Goal: Task Accomplishment & Management: Complete application form

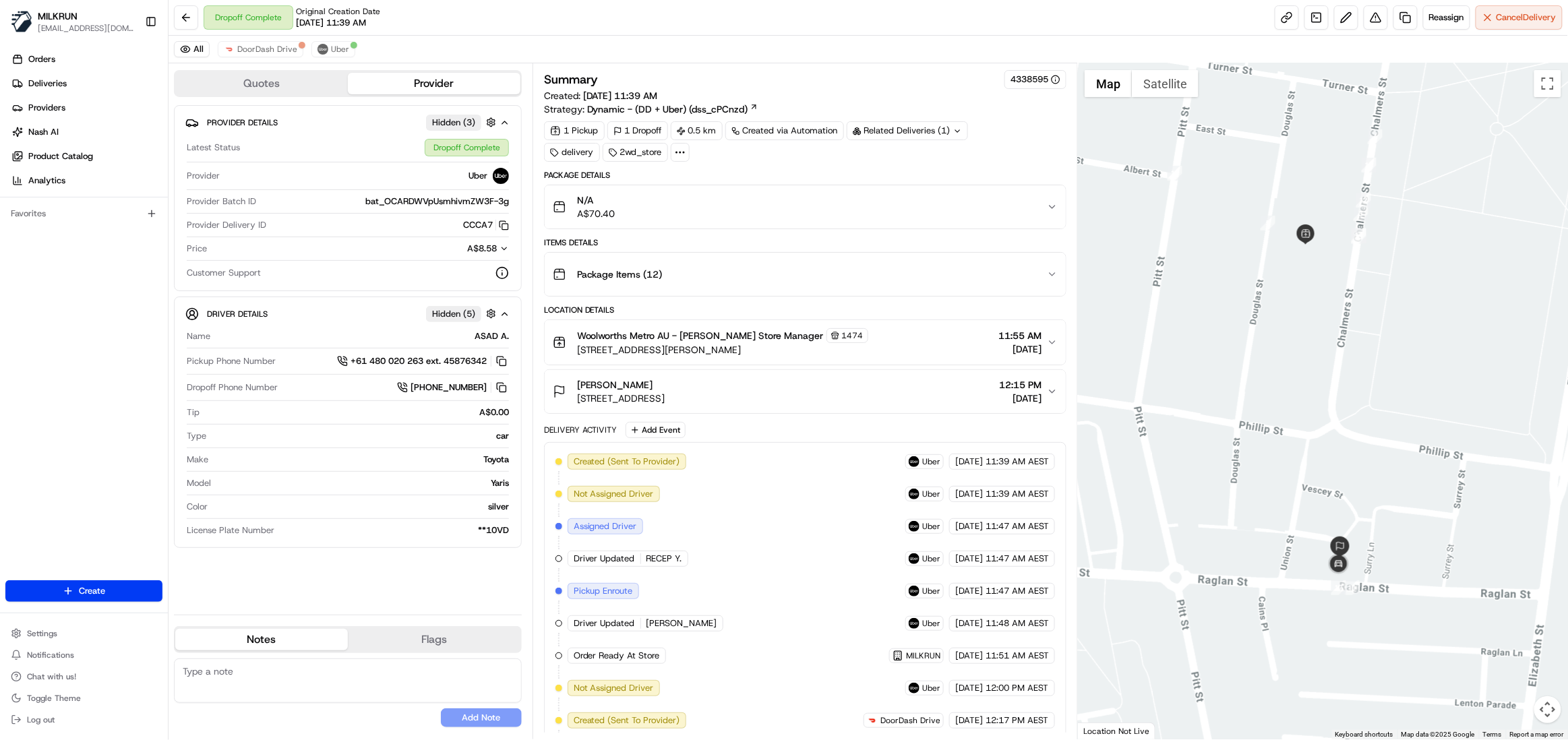
click at [1047, 340] on icon "button" at bounding box center [1052, 342] width 11 height 11
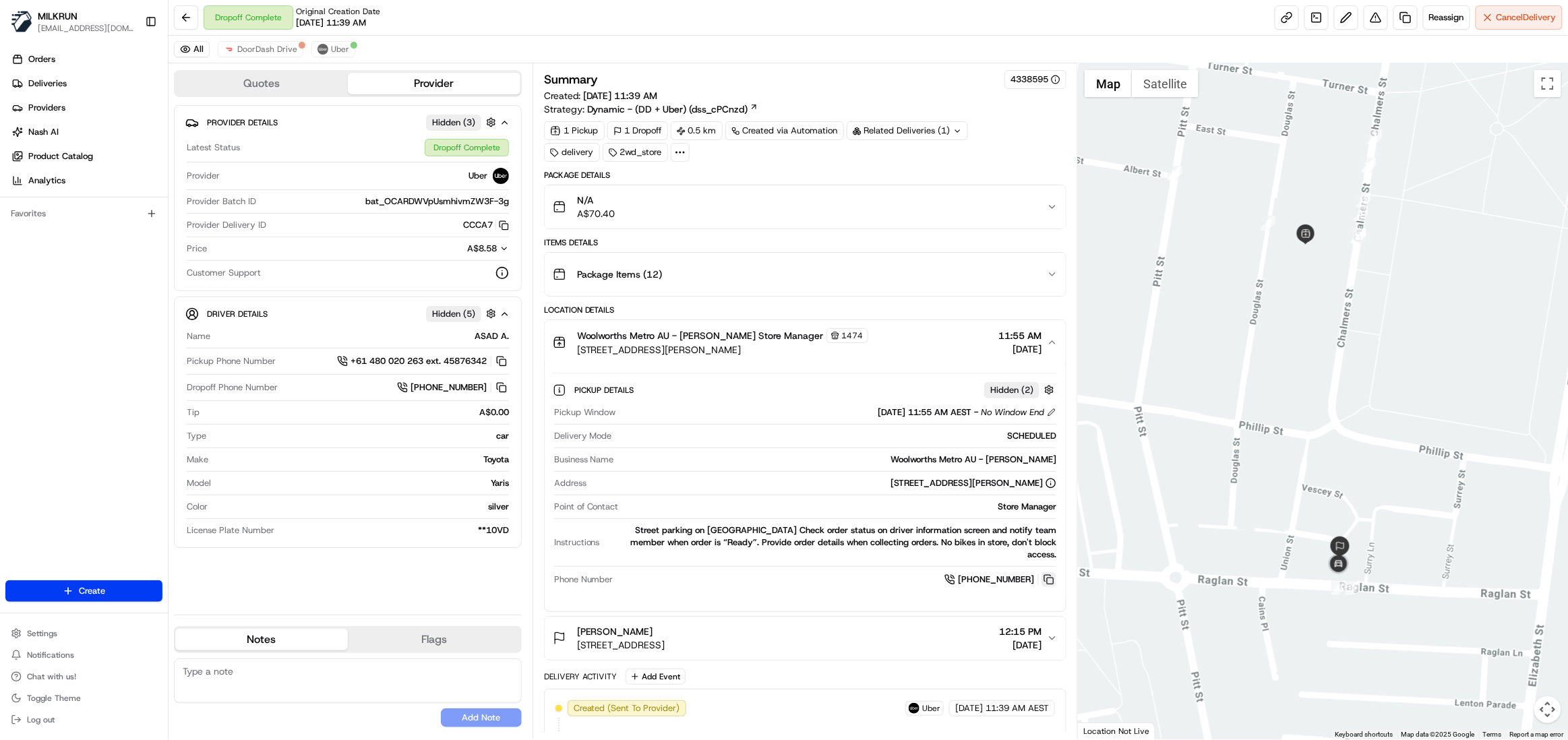
click at [1047, 573] on button at bounding box center [1048, 579] width 14 height 14
click at [53, 85] on span "Deliveries" at bounding box center [47, 84] width 38 height 12
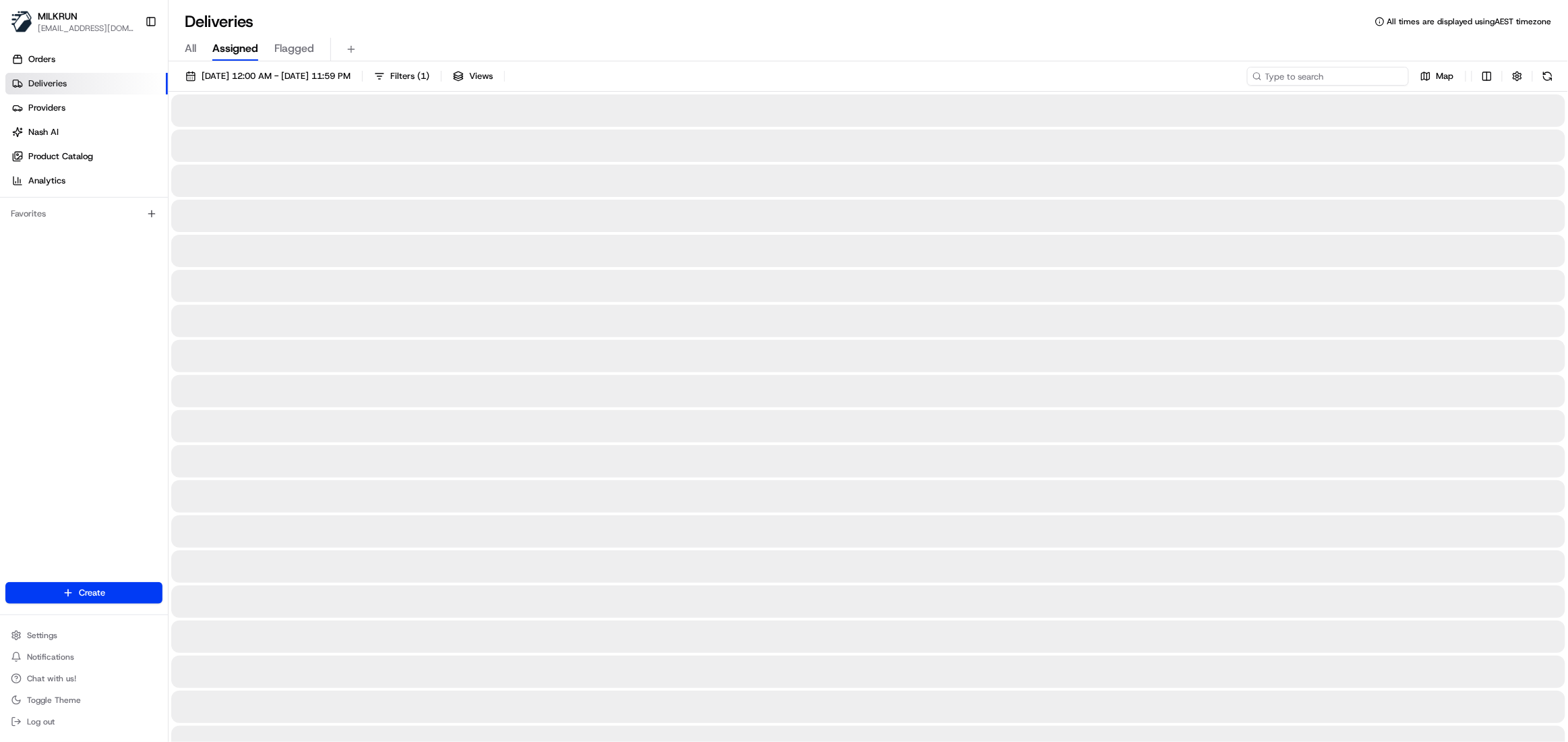
click at [1339, 69] on input at bounding box center [1328, 76] width 162 height 19
paste input "519271dc-0c15-4057-8a3f-524b2aae740b"
type input "519271dc-0c15-4057-8a3f-524b2aae740b"
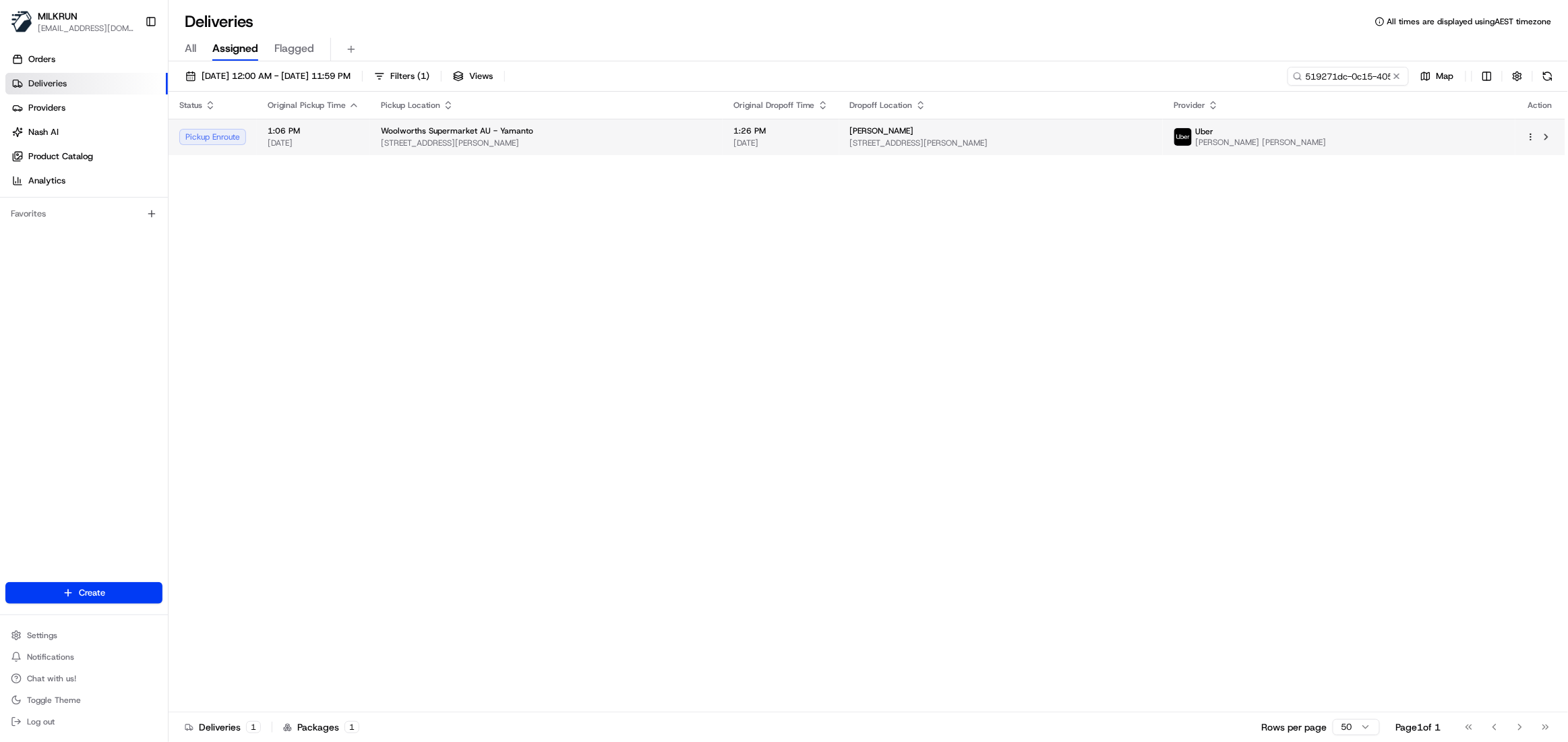
click at [971, 140] on span "[STREET_ADDRESS][PERSON_NAME]" at bounding box center [1001, 143] width 302 height 11
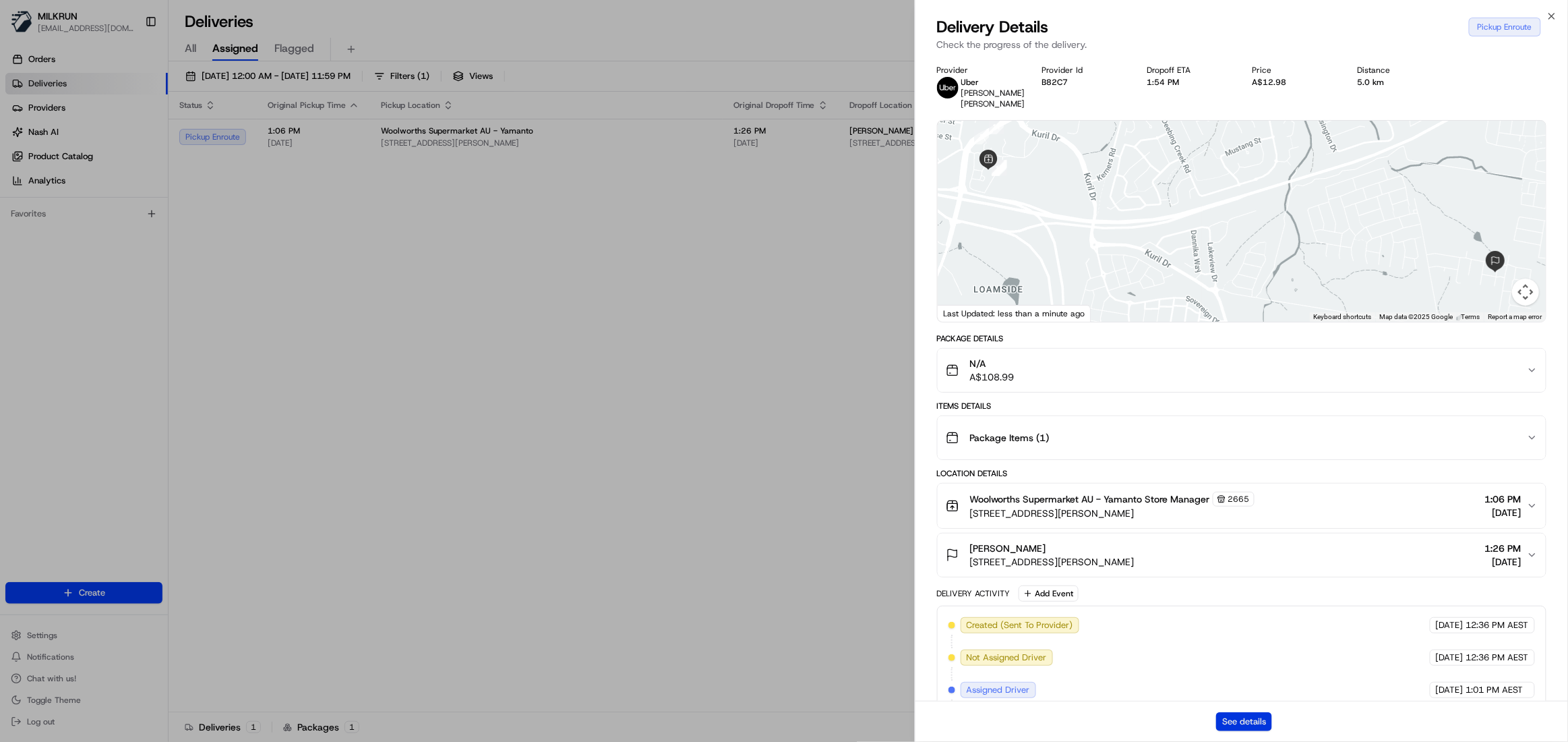
click at [1247, 716] on button "See details" at bounding box center [1243, 721] width 56 height 19
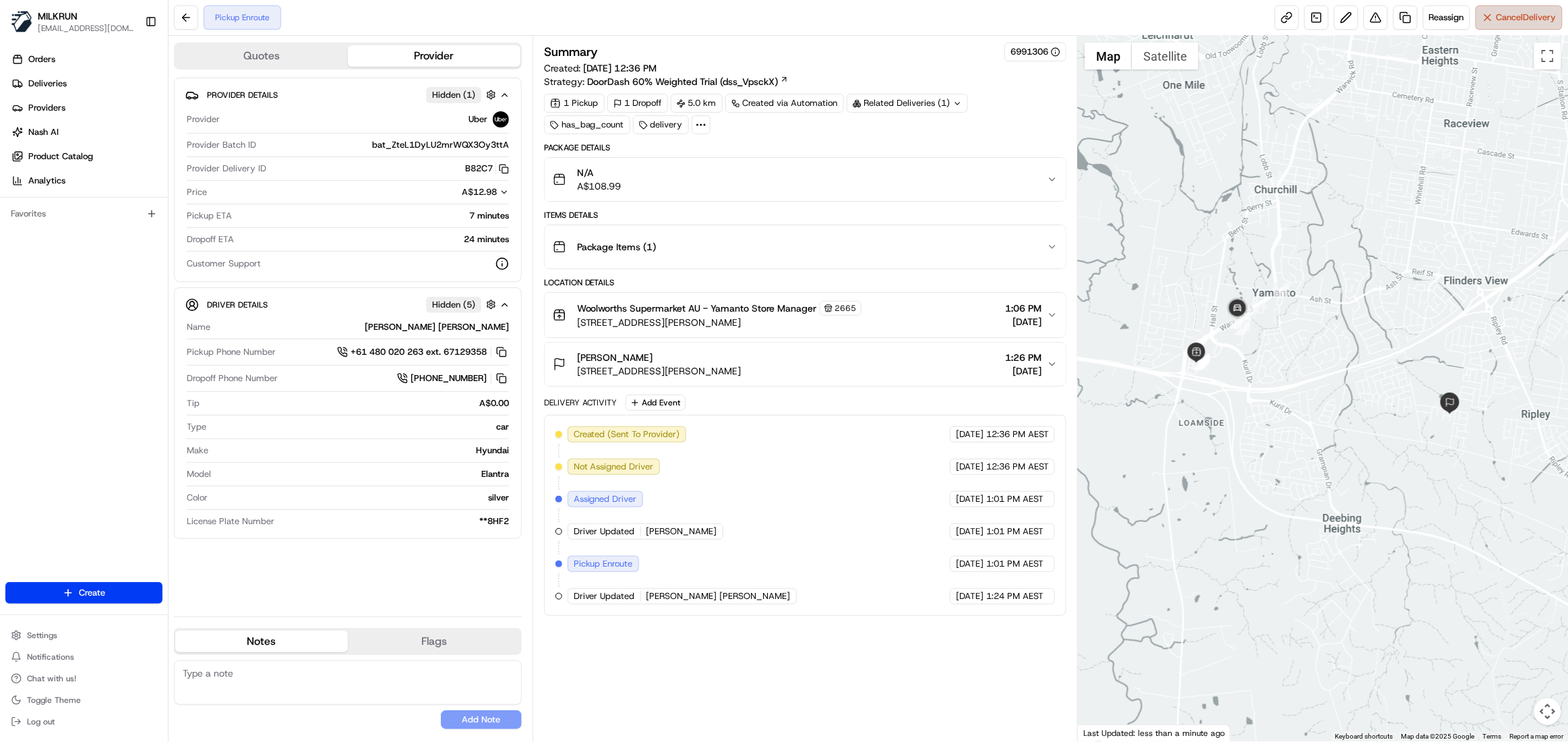
click at [1511, 19] on span "Cancel Delivery" at bounding box center [1526, 18] width 60 height 12
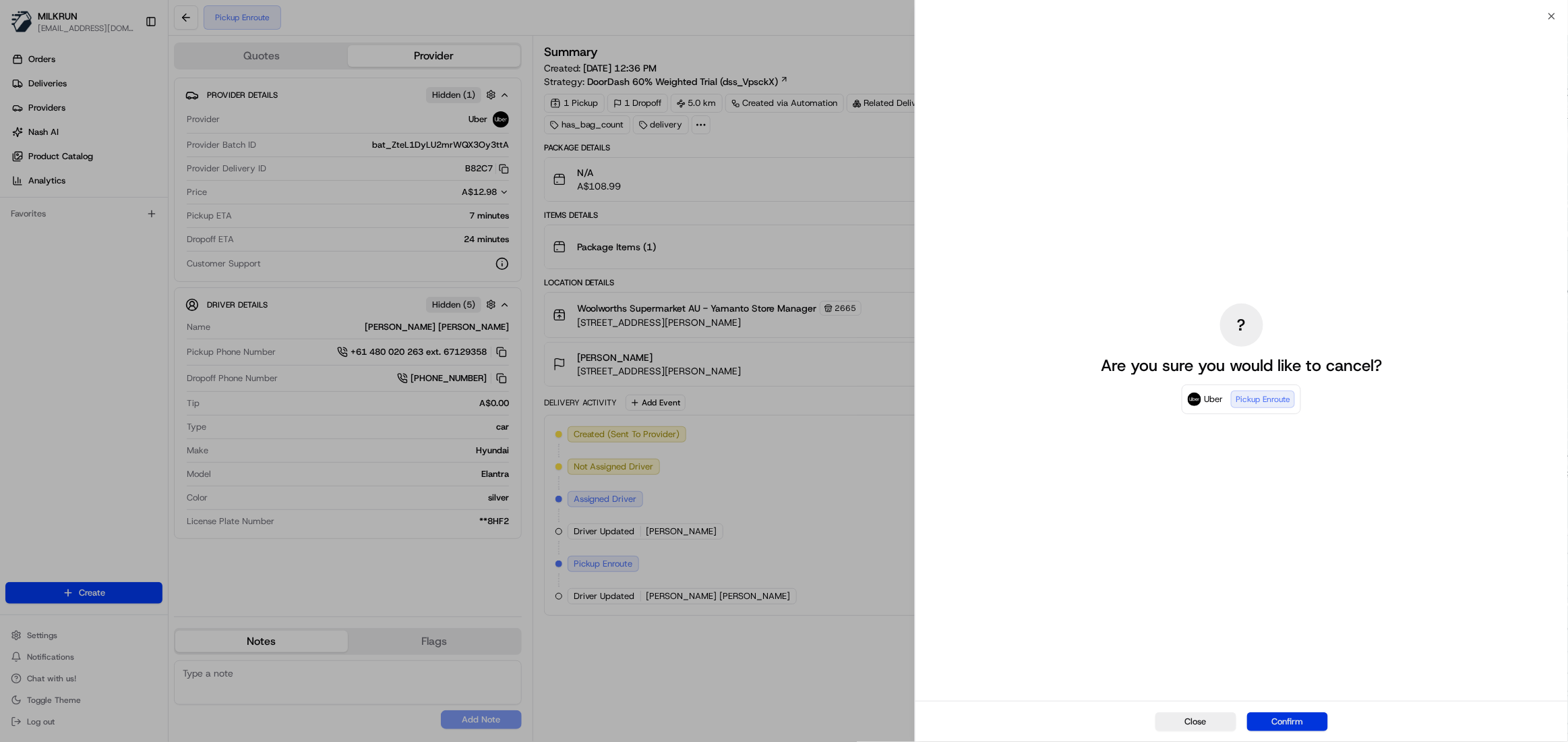
click at [1289, 721] on button "Confirm" at bounding box center [1287, 721] width 81 height 19
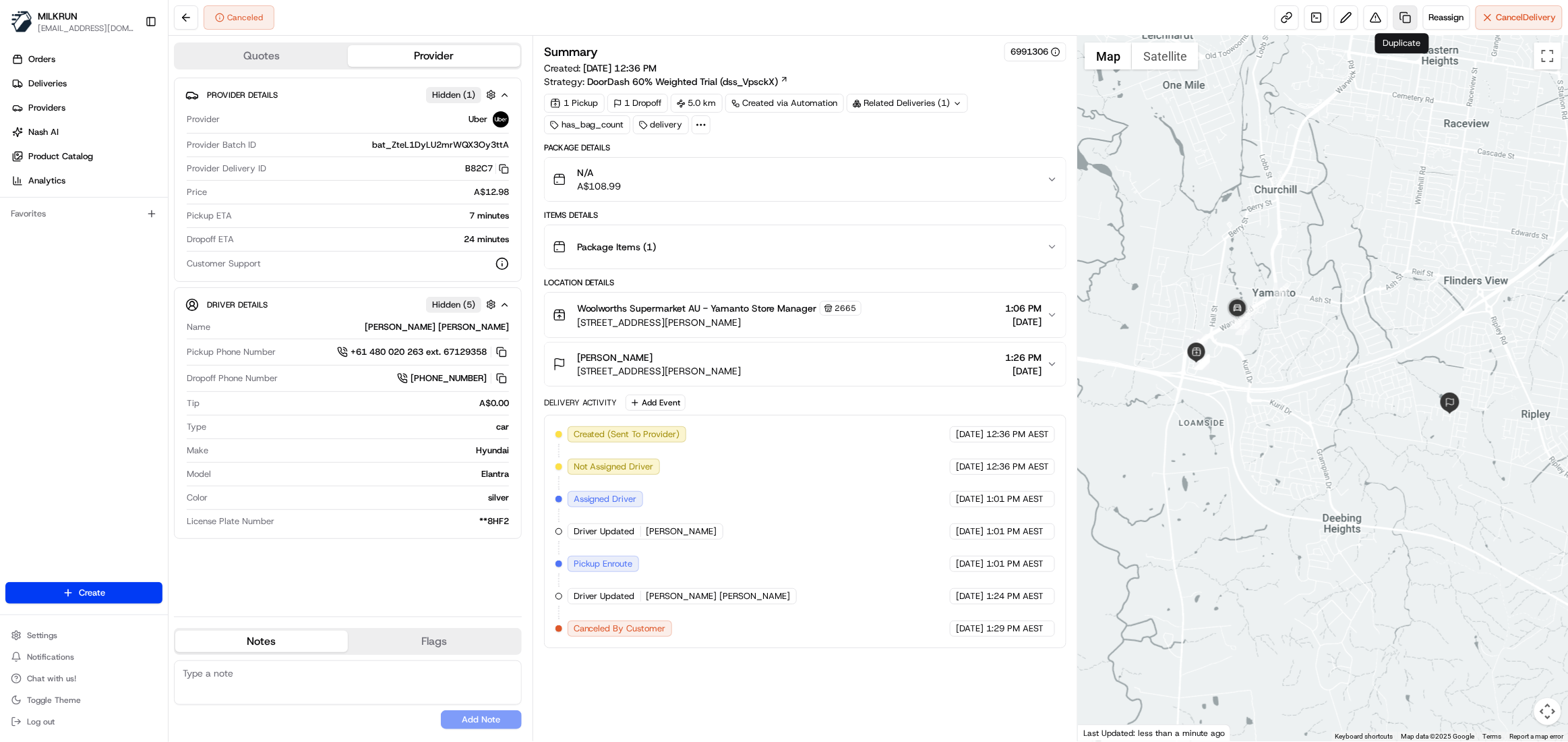
click at [1403, 23] on link at bounding box center [1406, 18] width 24 height 24
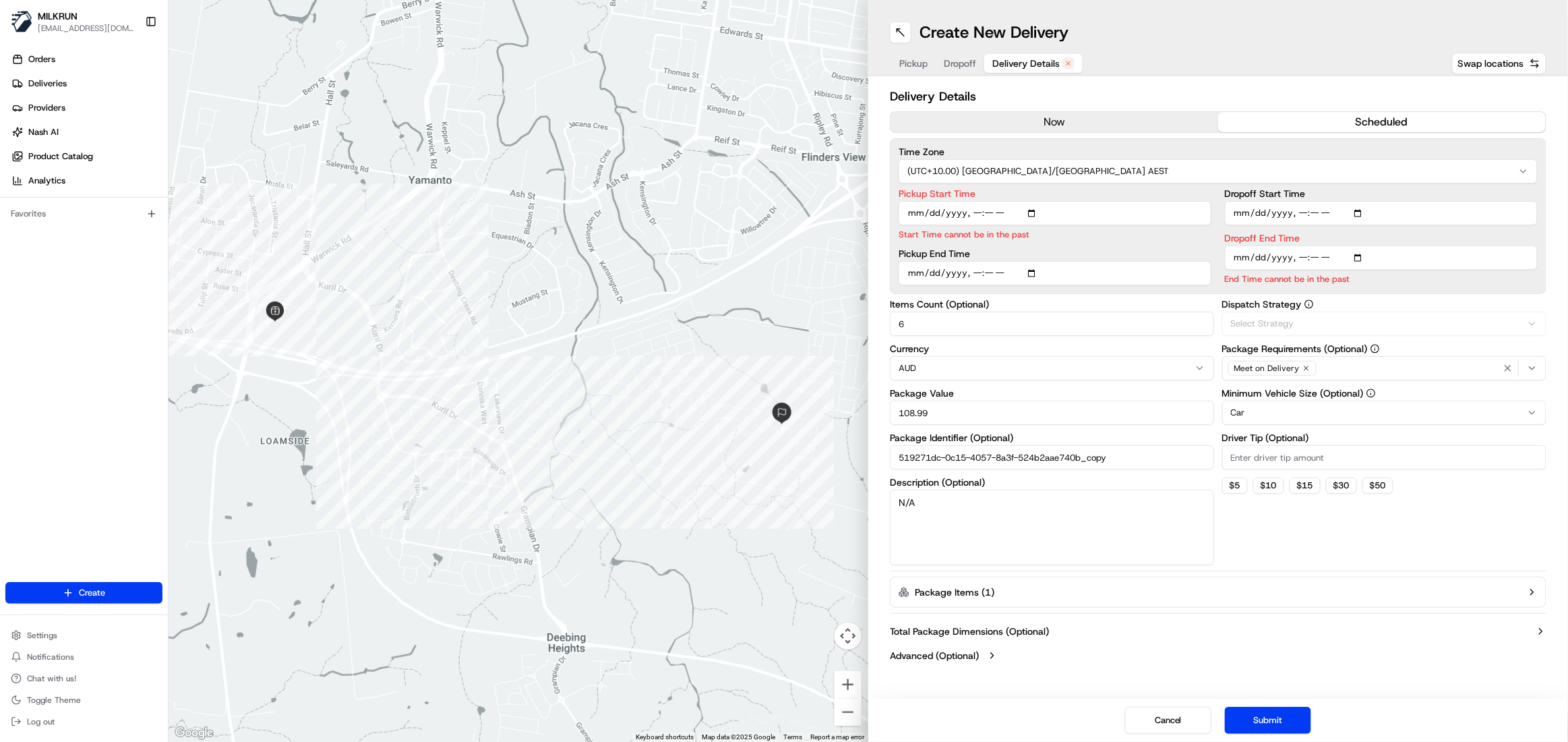
click at [1027, 54] on button "Delivery Details" at bounding box center [1033, 63] width 98 height 19
click at [1344, 114] on button "scheduled" at bounding box center [1382, 122] width 328 height 21
click at [1361, 120] on button "scheduled" at bounding box center [1382, 122] width 328 height 21
click at [1031, 215] on input "Pickup Start Time" at bounding box center [1055, 213] width 313 height 24
type input "[DATE]T13:50"
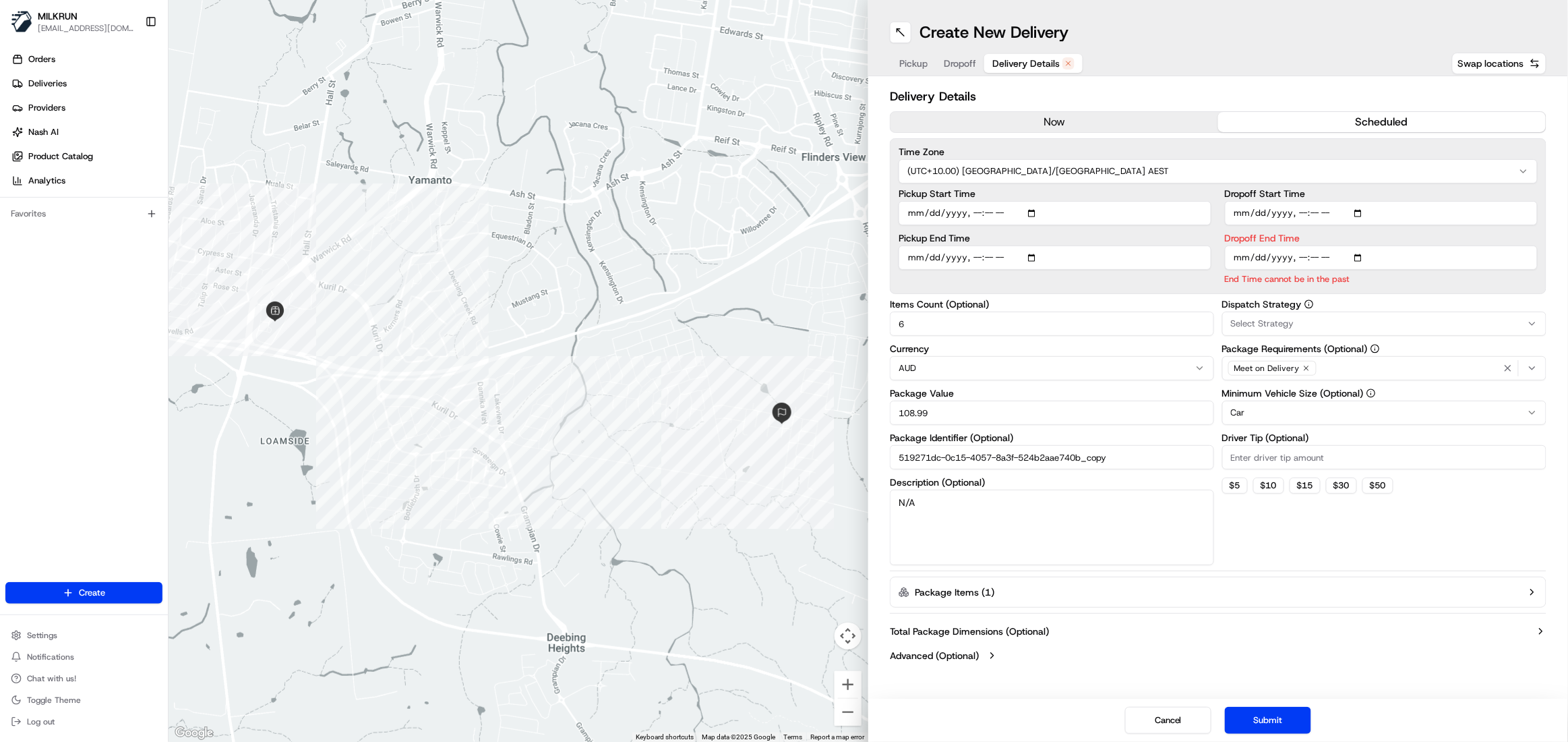
click at [1033, 274] on div "Pickup Start Time Pickup End Time" at bounding box center [1055, 237] width 313 height 96
click at [1039, 259] on input "Pickup End Time" at bounding box center [1055, 258] width 313 height 24
type input "[DATE]T13:55"
click at [1361, 216] on input "Dropoff Start Time" at bounding box center [1381, 213] width 313 height 24
type input "[DATE]T14:15"
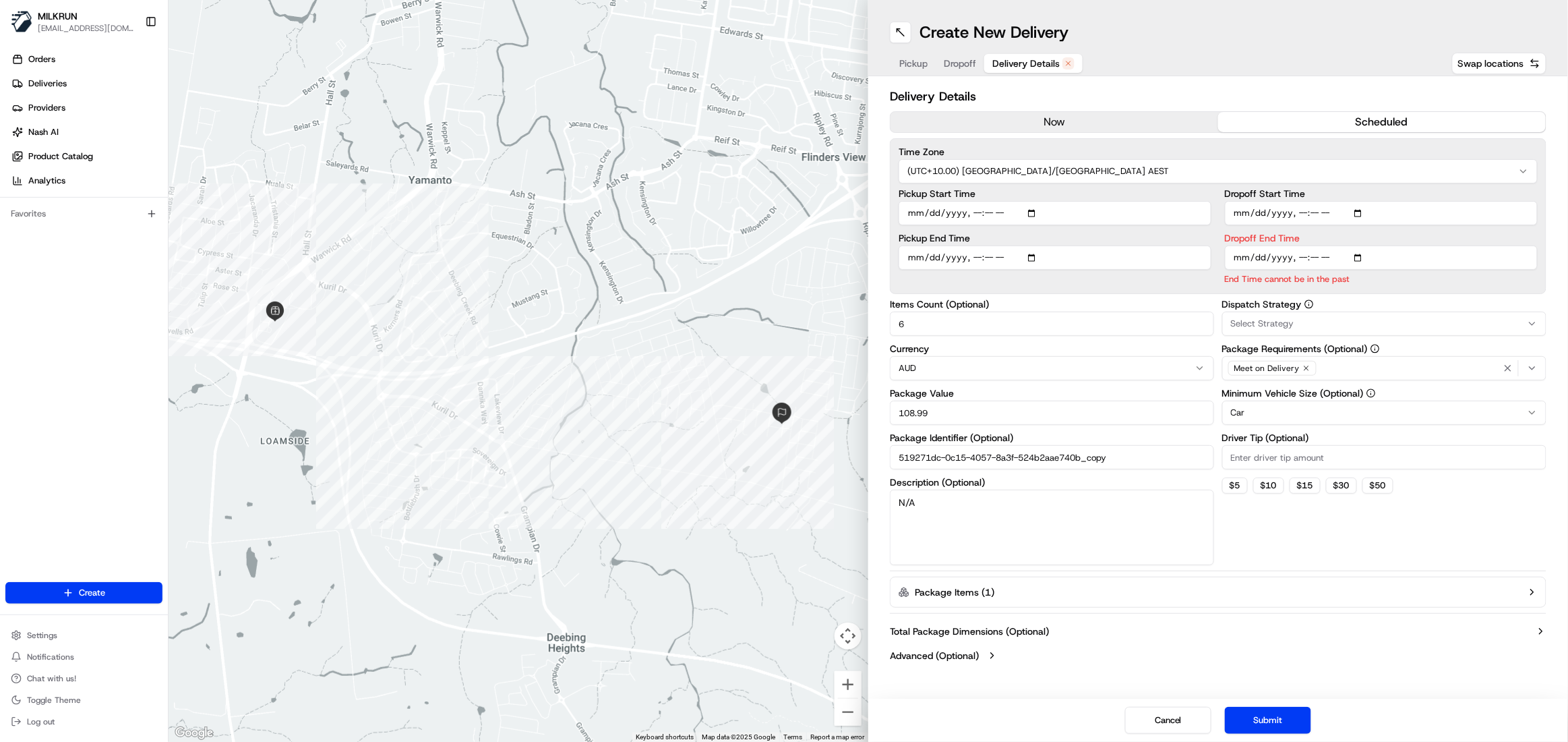
click at [1362, 255] on div "Dropoff End Time End Time cannot be in the past" at bounding box center [1381, 259] width 313 height 52
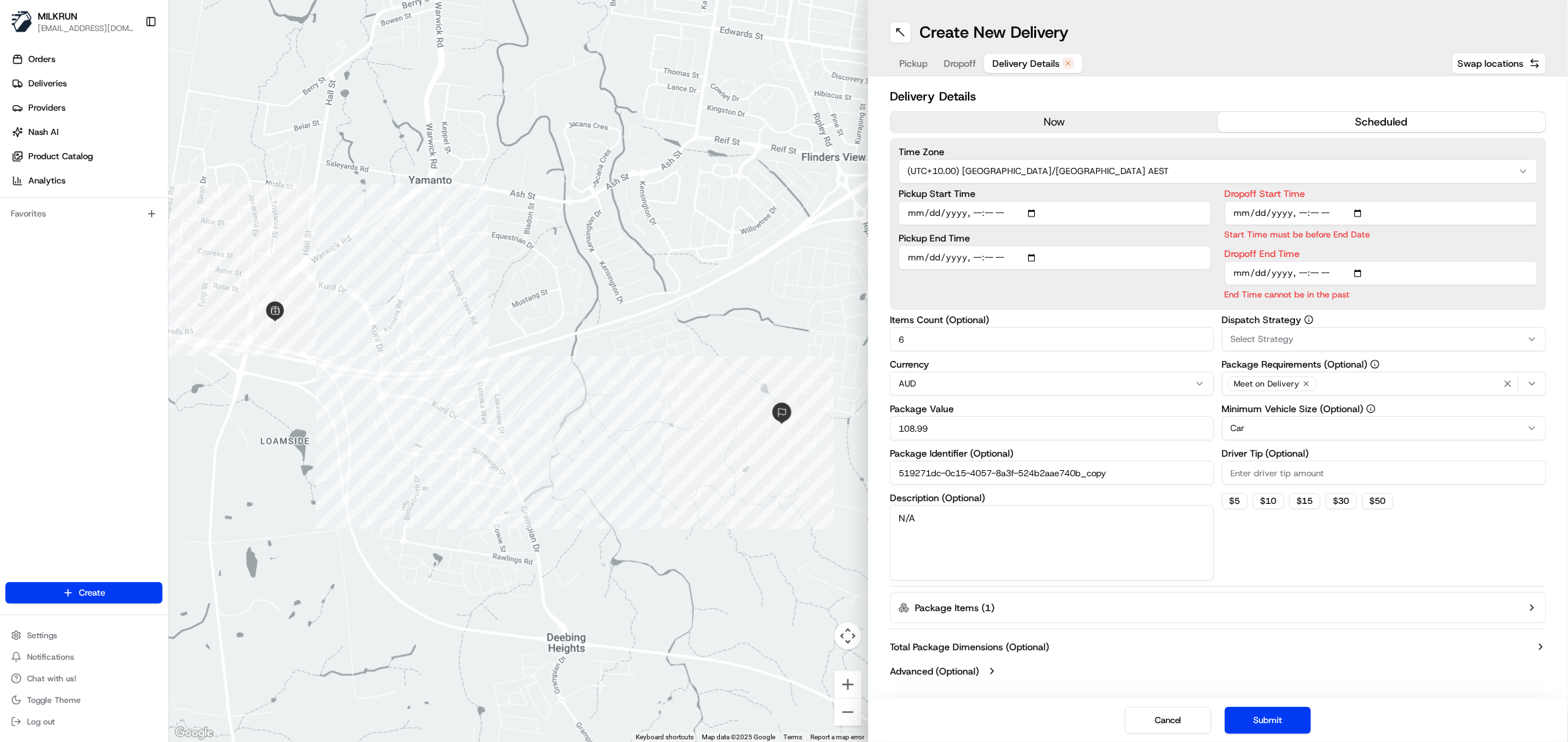
click at [1311, 275] on input "Dropoff End Time" at bounding box center [1381, 273] width 313 height 24
click at [1361, 275] on input "Dropoff End Time" at bounding box center [1381, 273] width 313 height 24
type input "[DATE]T14:20"
click at [1286, 716] on button "Submit" at bounding box center [1268, 720] width 86 height 27
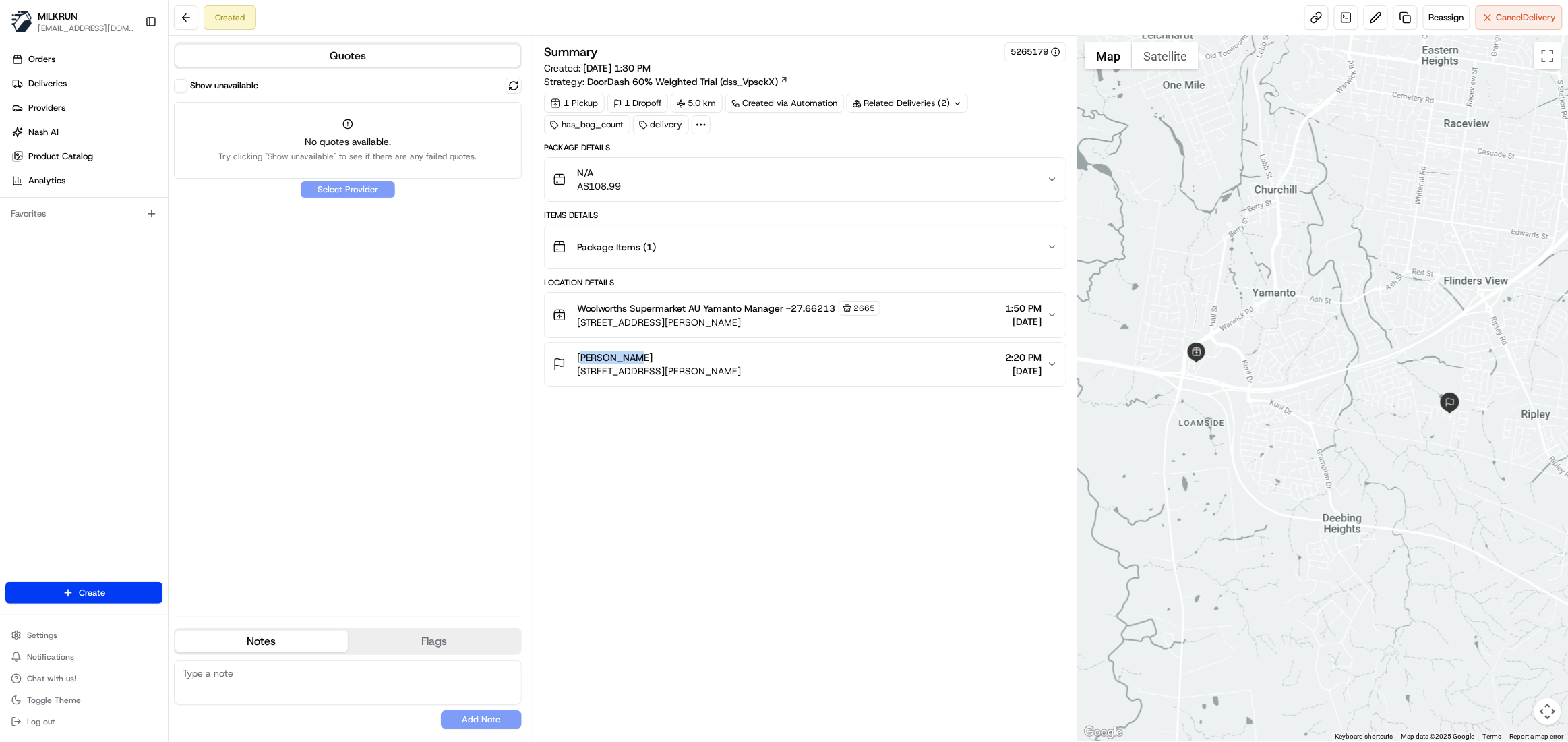
drag, startPoint x: 640, startPoint y: 360, endPoint x: 569, endPoint y: 358, distance: 71.0
click at [569, 358] on div "[PERSON_NAME] [STREET_ADDRESS][PERSON_NAME][PERSON_NAME]" at bounding box center [647, 364] width 189 height 27
copy span "[PERSON_NAME]"
click at [56, 80] on span "Deliveries" at bounding box center [47, 84] width 38 height 12
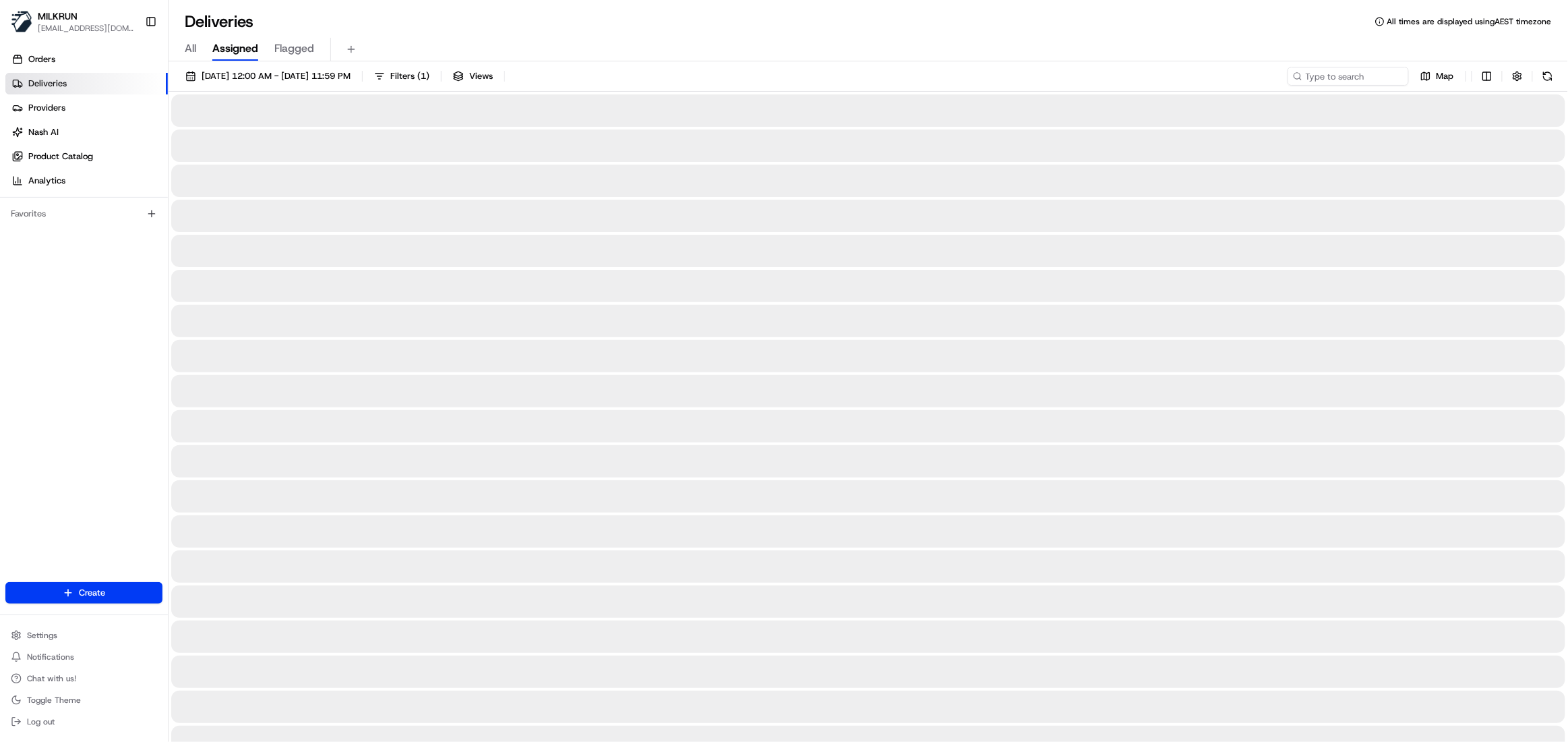
click at [190, 50] on span "All" at bounding box center [190, 48] width 11 height 16
click at [1329, 79] on input at bounding box center [1328, 76] width 162 height 19
paste input "[PERSON_NAME]"
type input "[PERSON_NAME]"
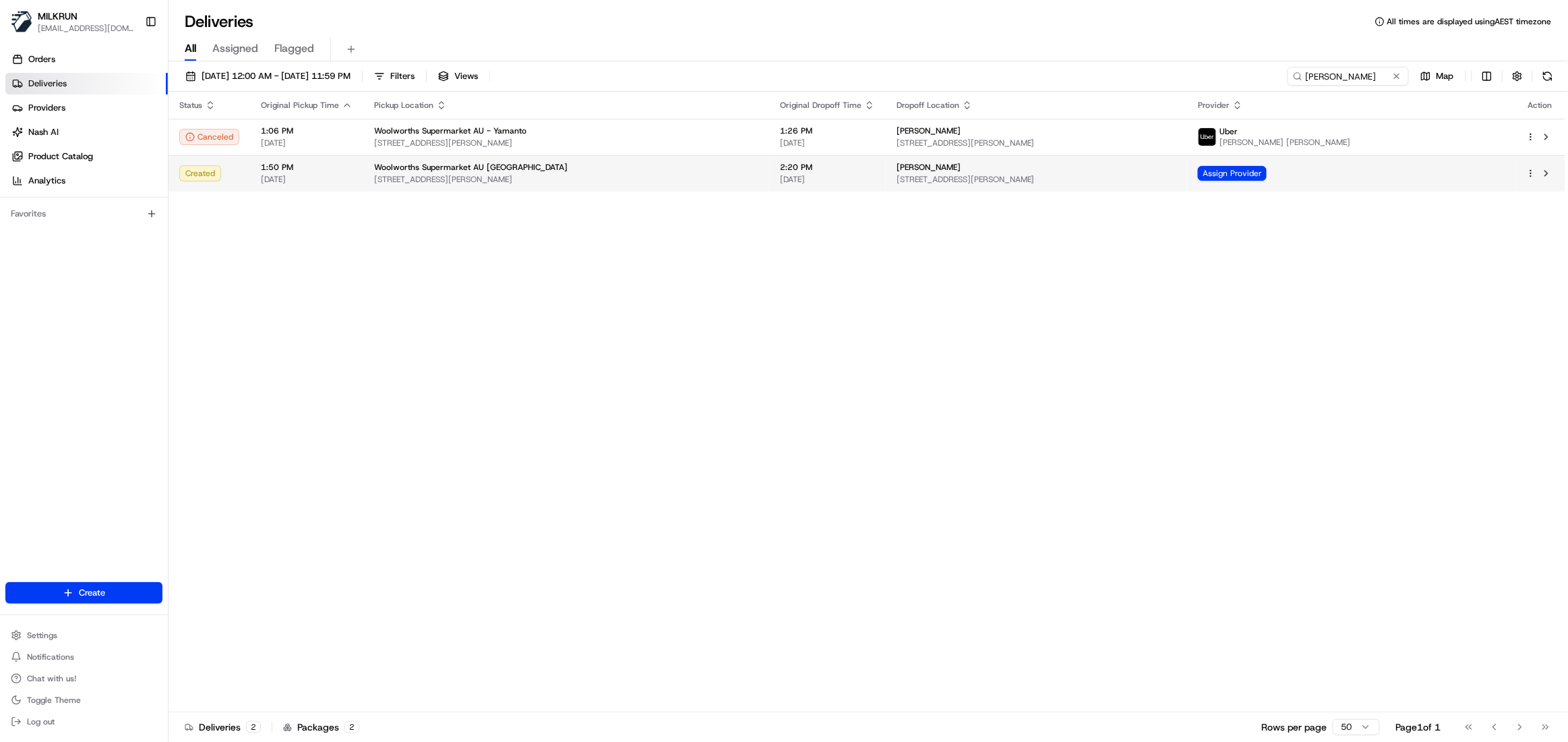
click at [376, 172] on span "Woolworths Supermarket AU [GEOGRAPHIC_DATA]" at bounding box center [471, 167] width 194 height 11
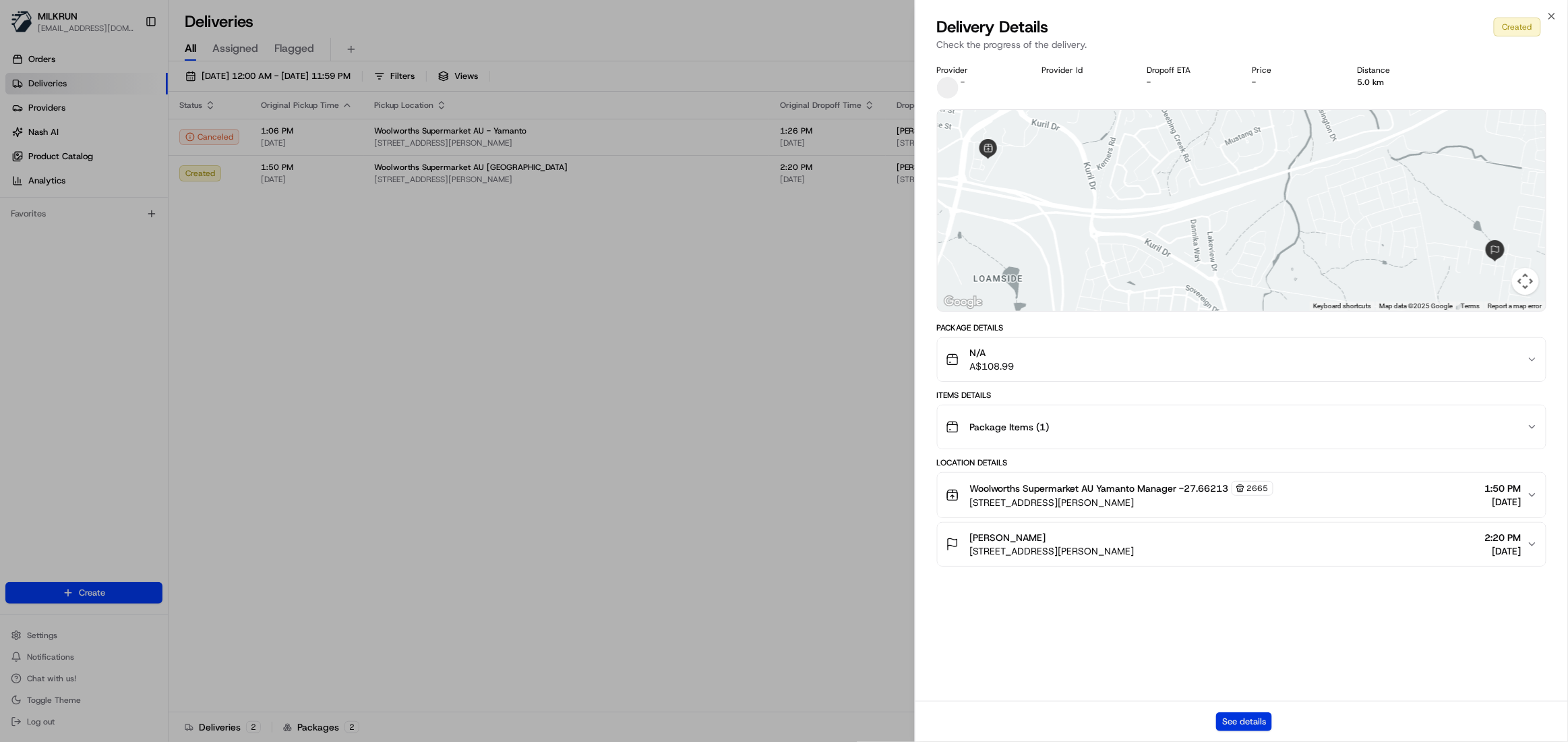
click at [1238, 714] on button "See details" at bounding box center [1243, 721] width 56 height 19
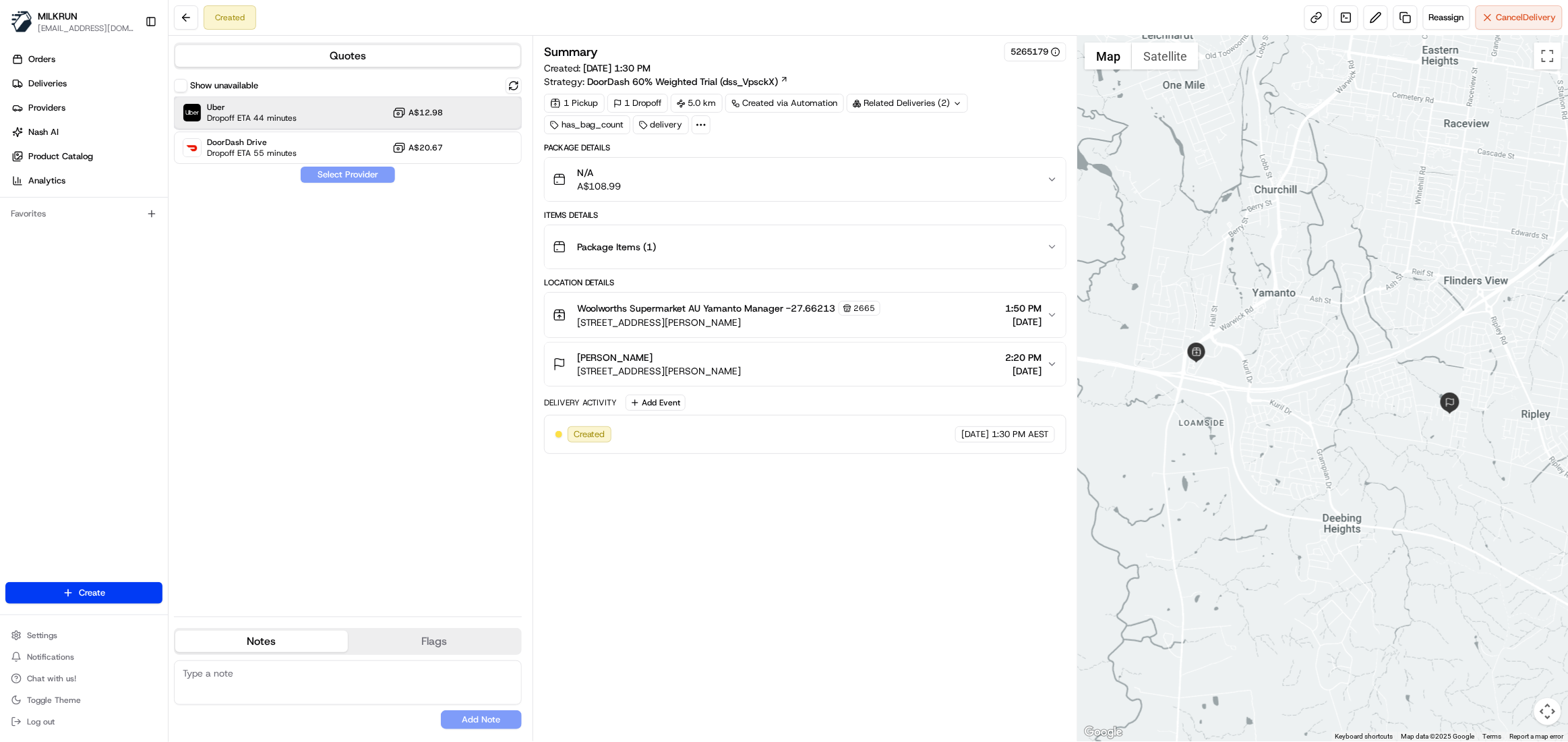
click at [232, 108] on span "Uber" at bounding box center [252, 108] width 90 height 11
click at [344, 180] on button "Assign Provider" at bounding box center [348, 174] width 96 height 16
